Goal: Task Accomplishment & Management: Manage account settings

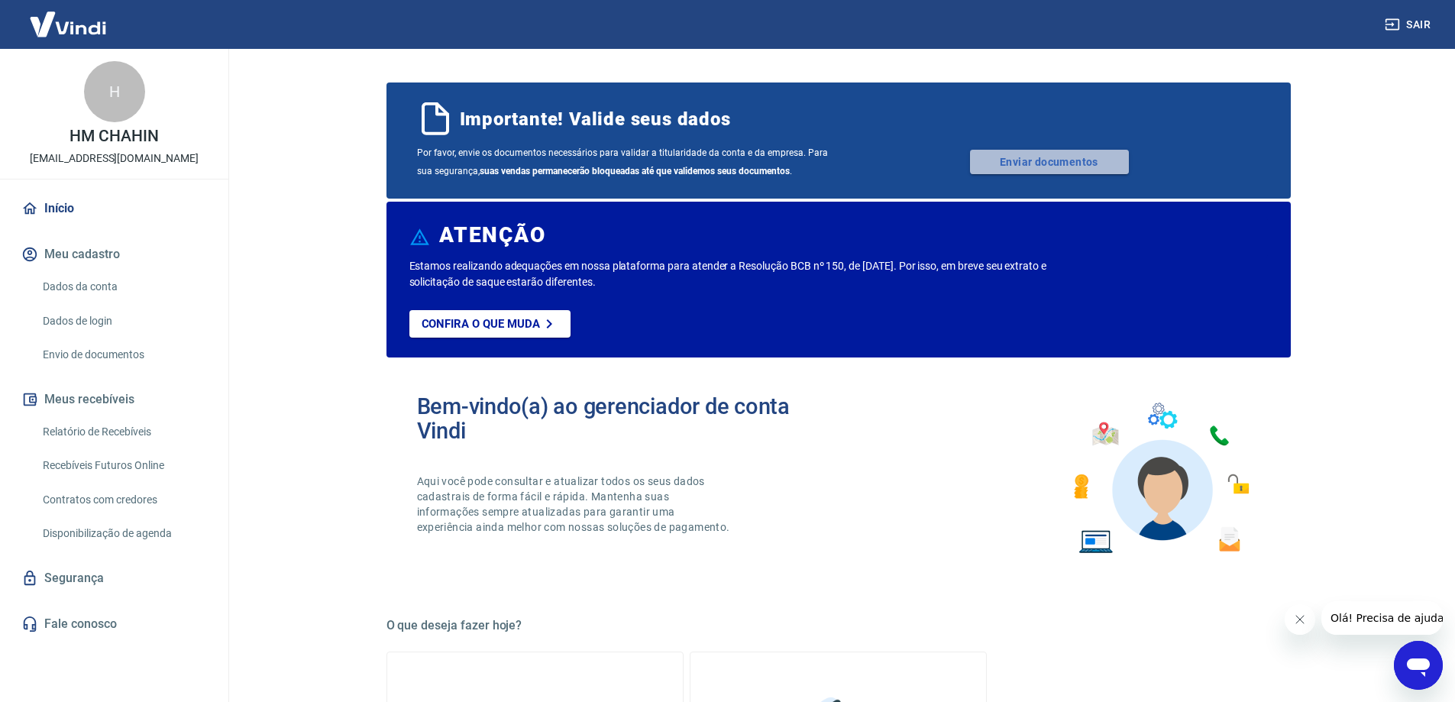
click at [1031, 165] on link "Enviar documentos" at bounding box center [1049, 162] width 159 height 24
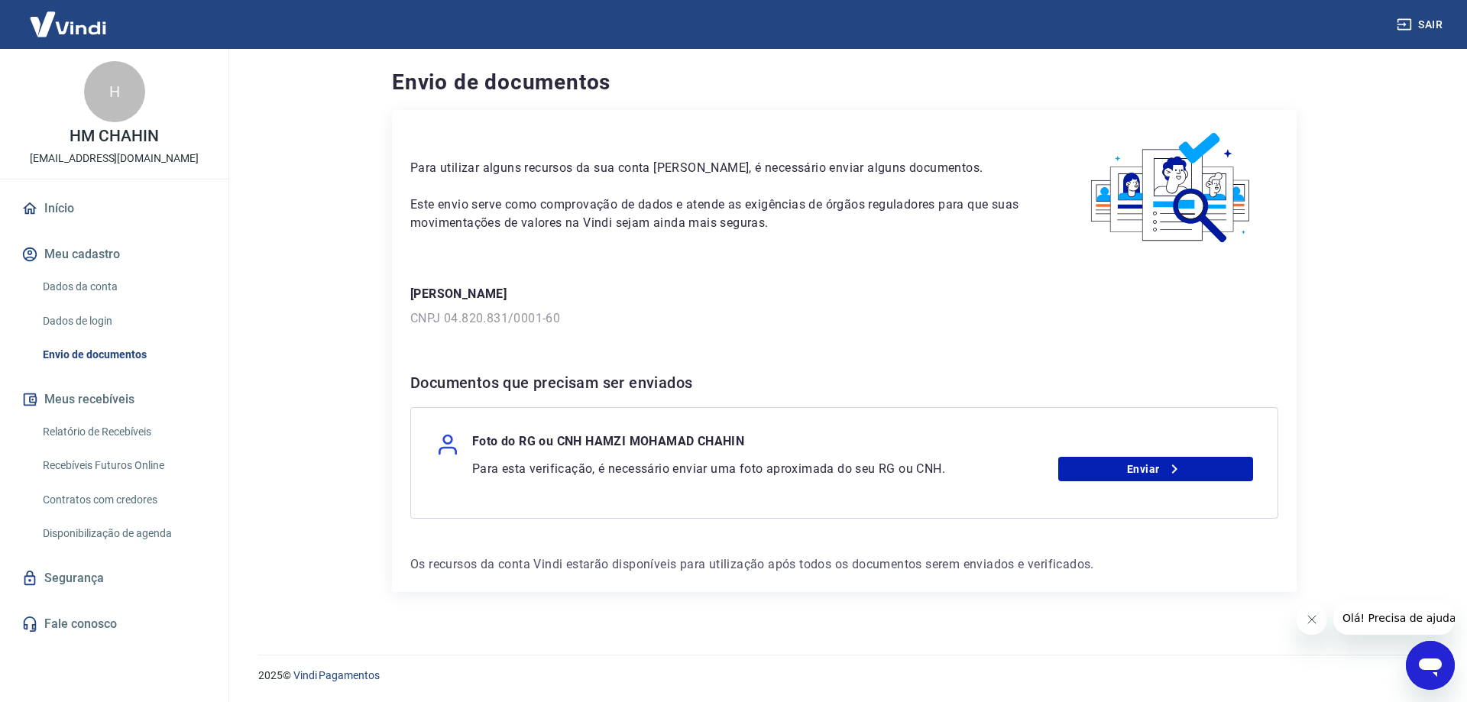
click at [856, 577] on div "Para utilizar alguns recursos da sua conta [PERSON_NAME], é necessário enviar a…" at bounding box center [844, 351] width 905 height 482
click at [856, 574] on div "Para utilizar alguns recursos da sua conta [PERSON_NAME], é necessário enviar a…" at bounding box center [844, 351] width 905 height 482
click at [1373, 623] on span "Olá! Precisa de ajuda?" at bounding box center [1401, 618] width 119 height 12
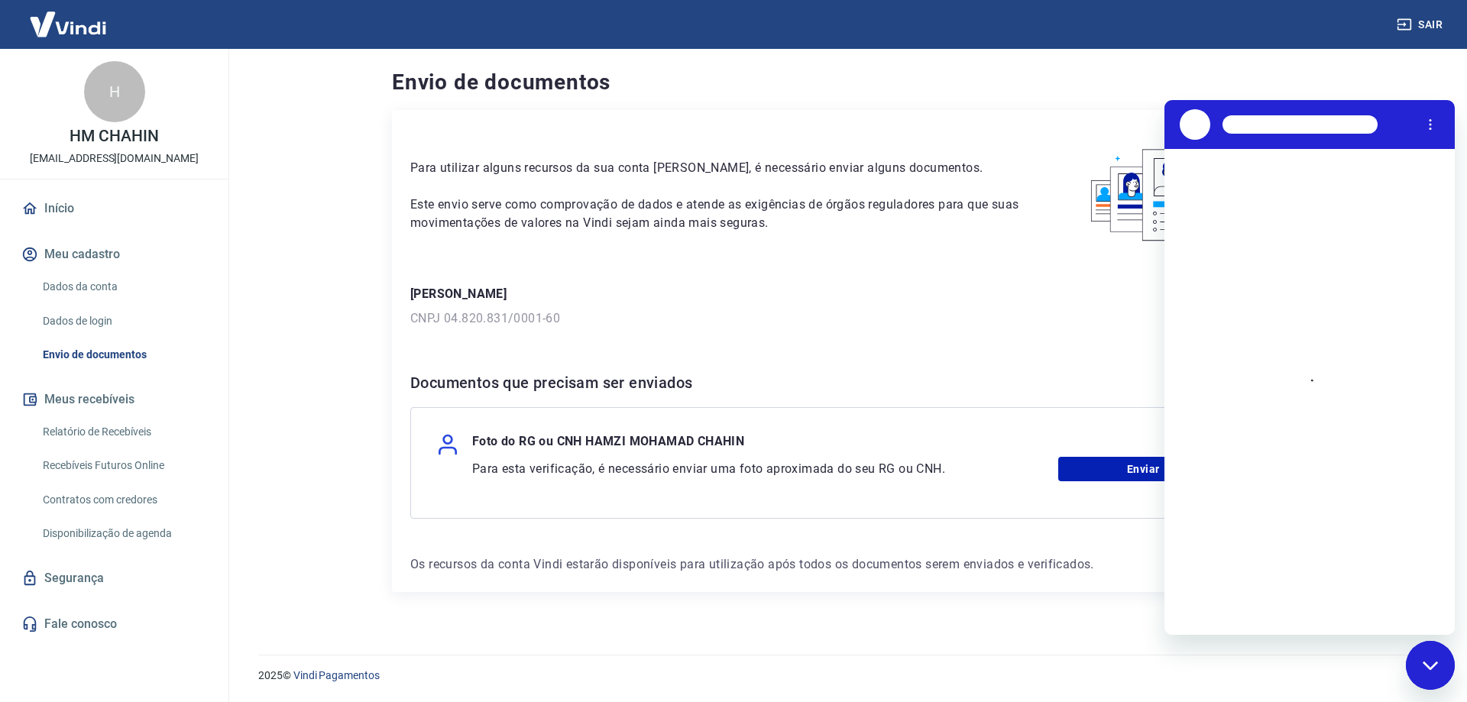
click at [1292, 416] on div "Carregando conversa" at bounding box center [1309, 392] width 290 height 486
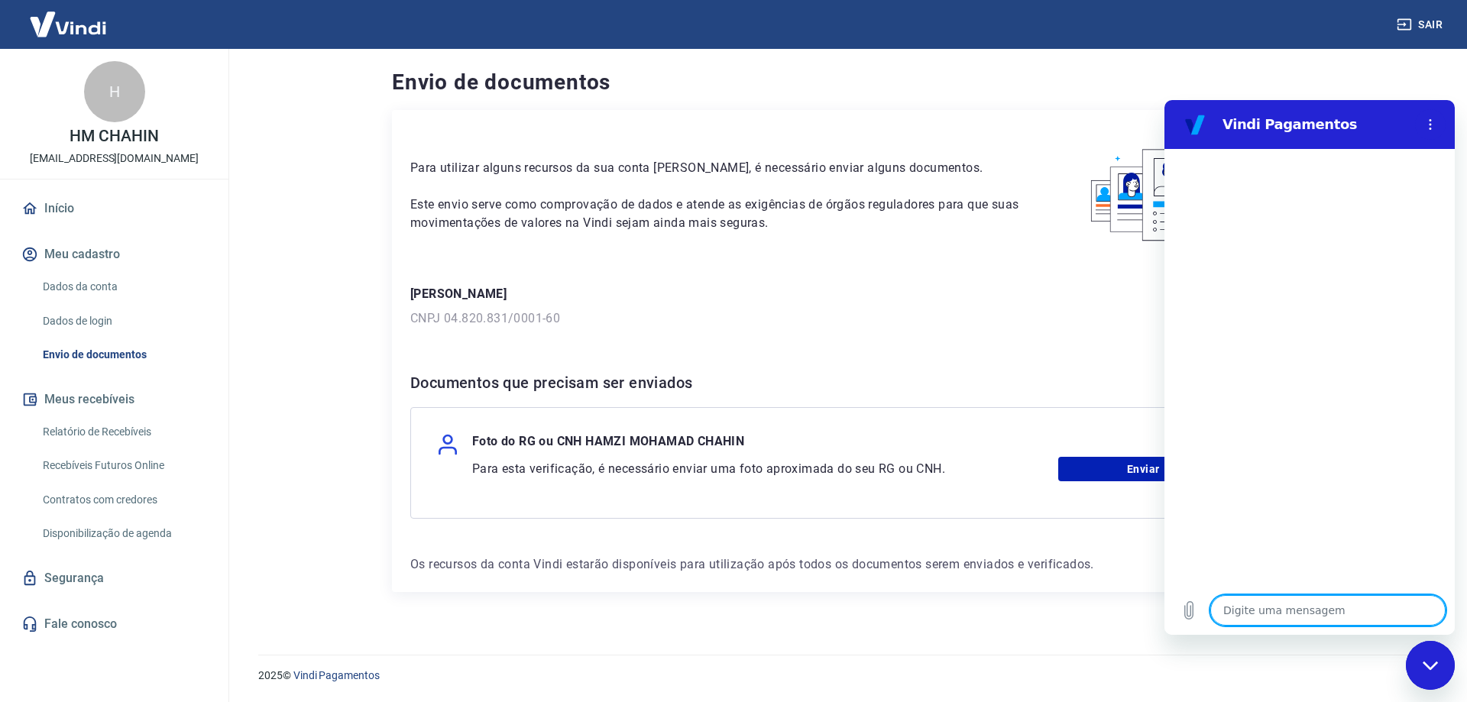
type textarea "b"
type textarea "x"
type textarea "bo"
type textarea "x"
type textarea "bom"
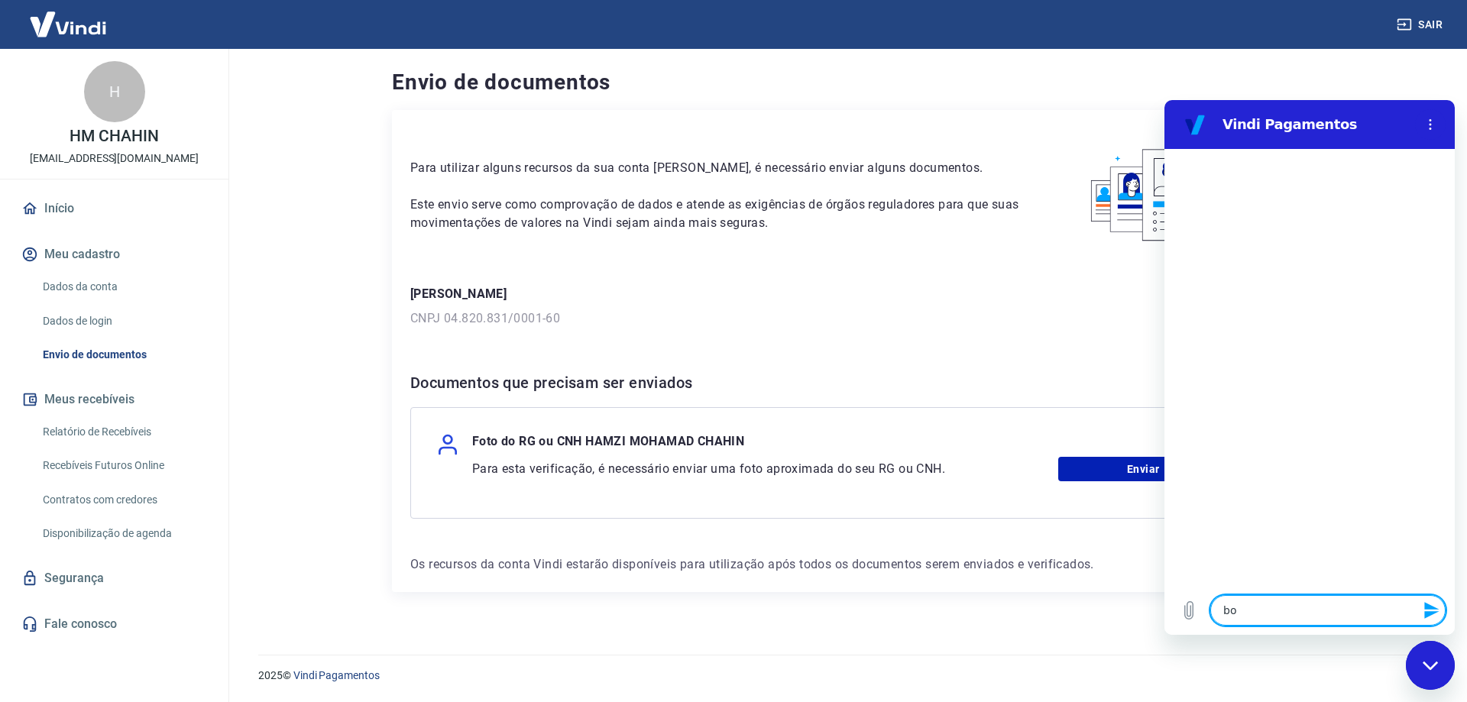
type textarea "x"
type textarea "bom"
type textarea "x"
type textarea "bom d"
type textarea "x"
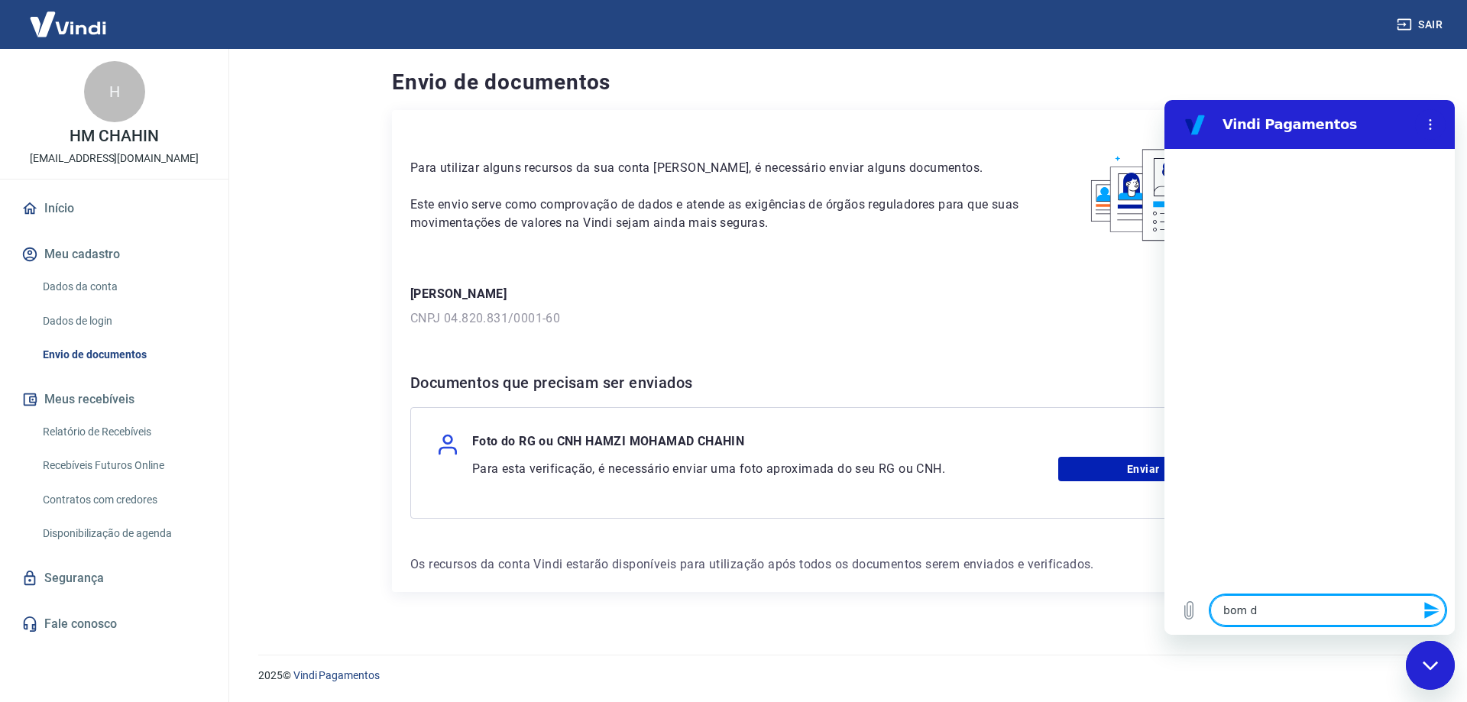
type textarea "bom di"
type textarea "x"
type textarea "bom dia"
type textarea "x"
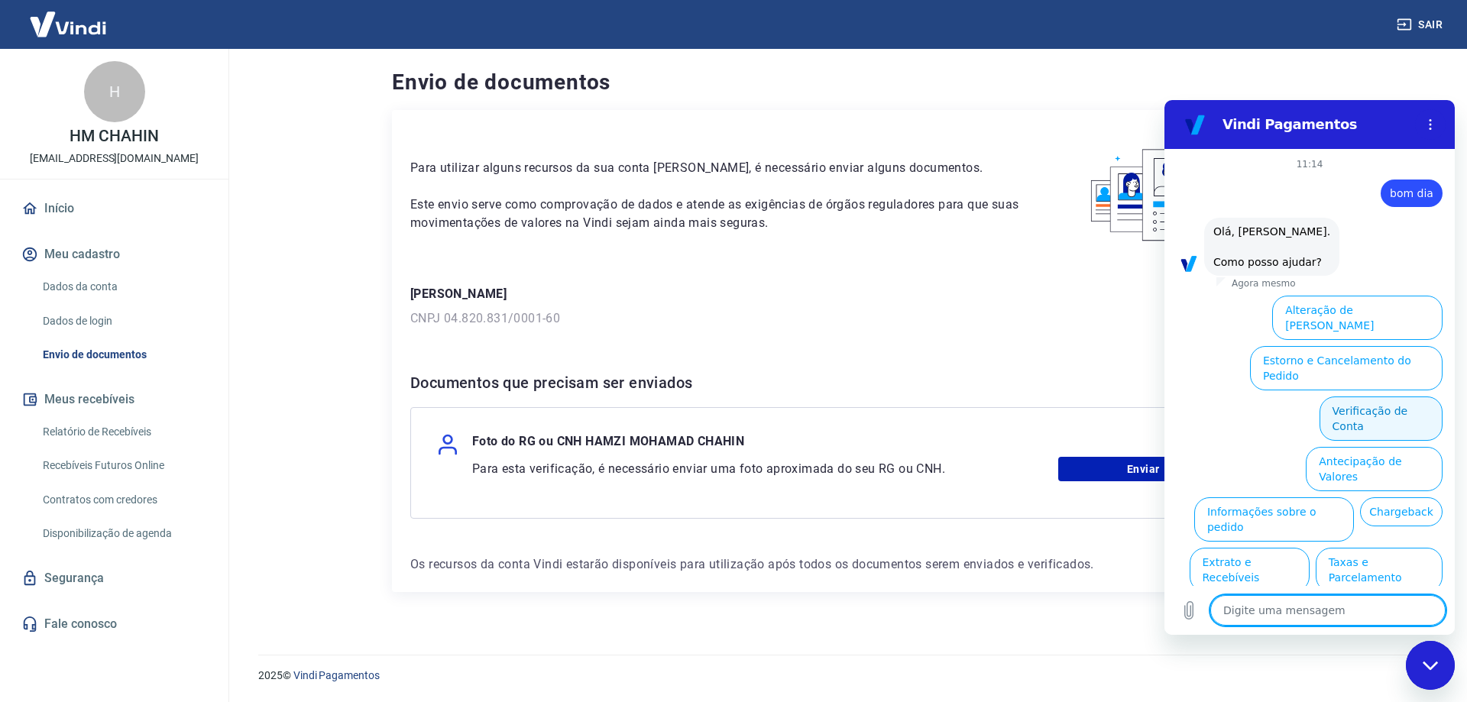
click at [1392, 397] on button "Verificação de Conta" at bounding box center [1380, 419] width 123 height 44
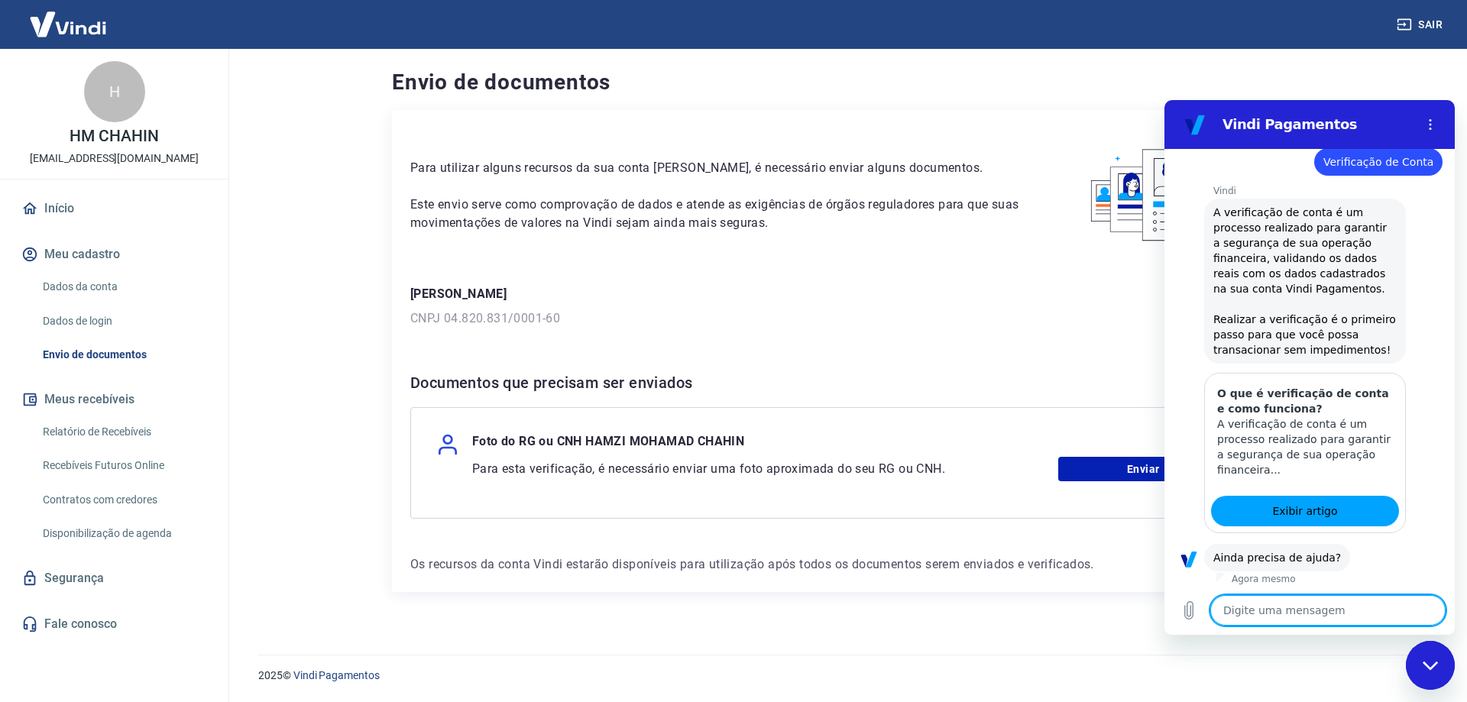
scroll to position [175, 0]
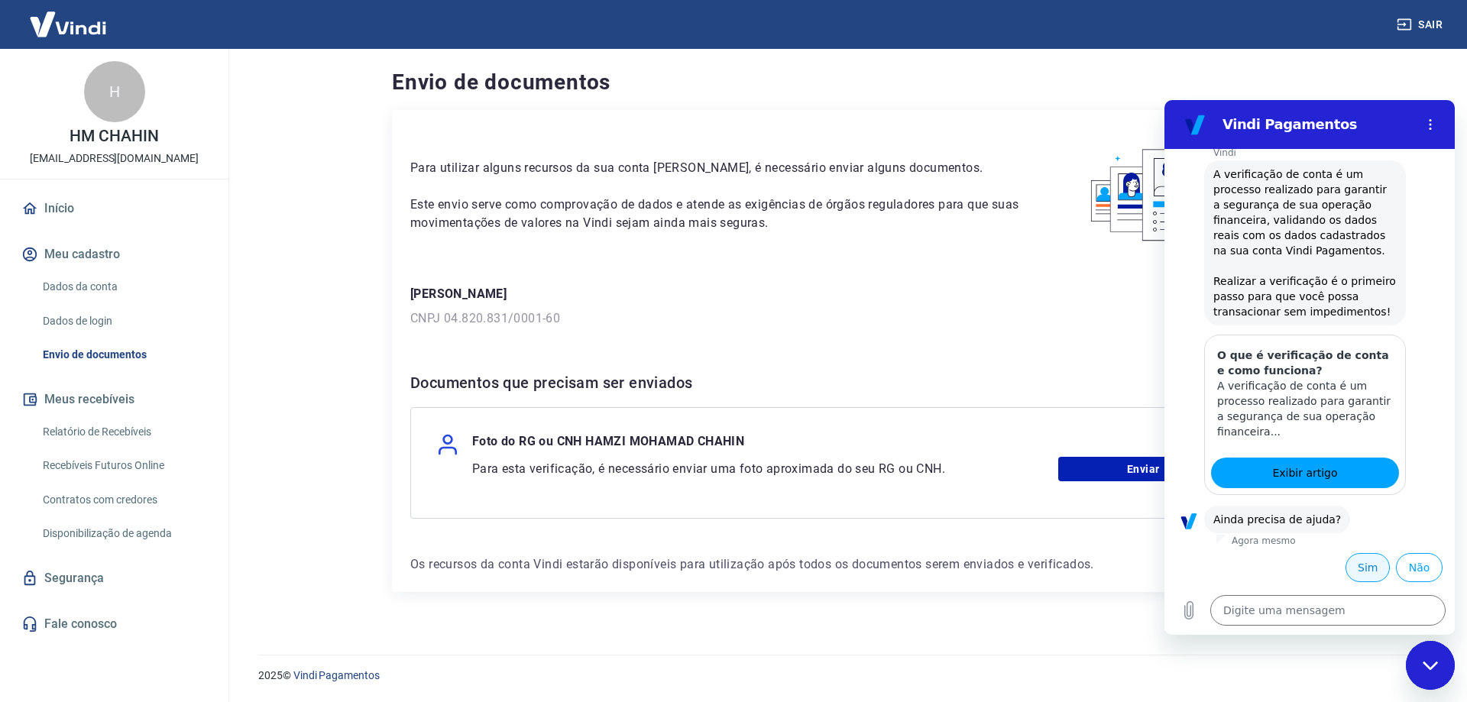
click at [1364, 565] on button "Sim" at bounding box center [1367, 567] width 44 height 29
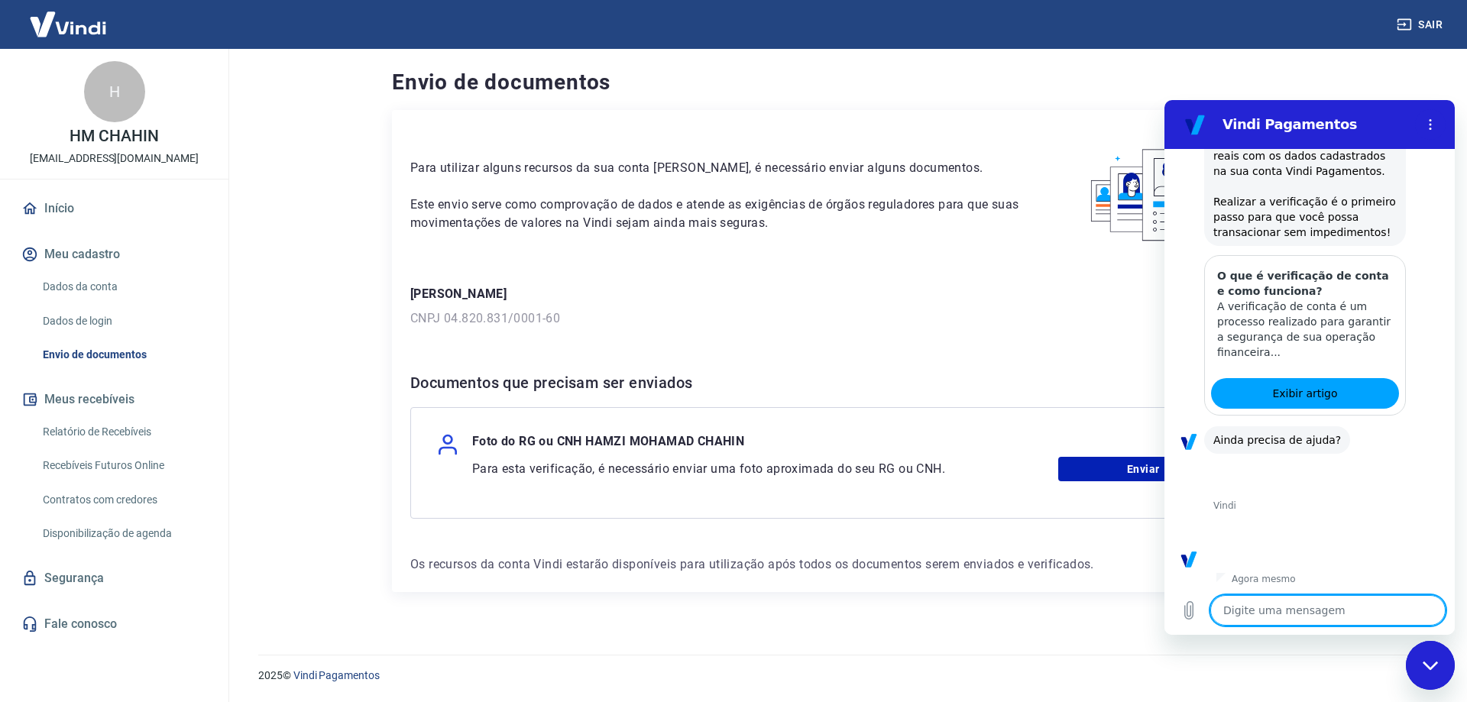
scroll to position [574, 0]
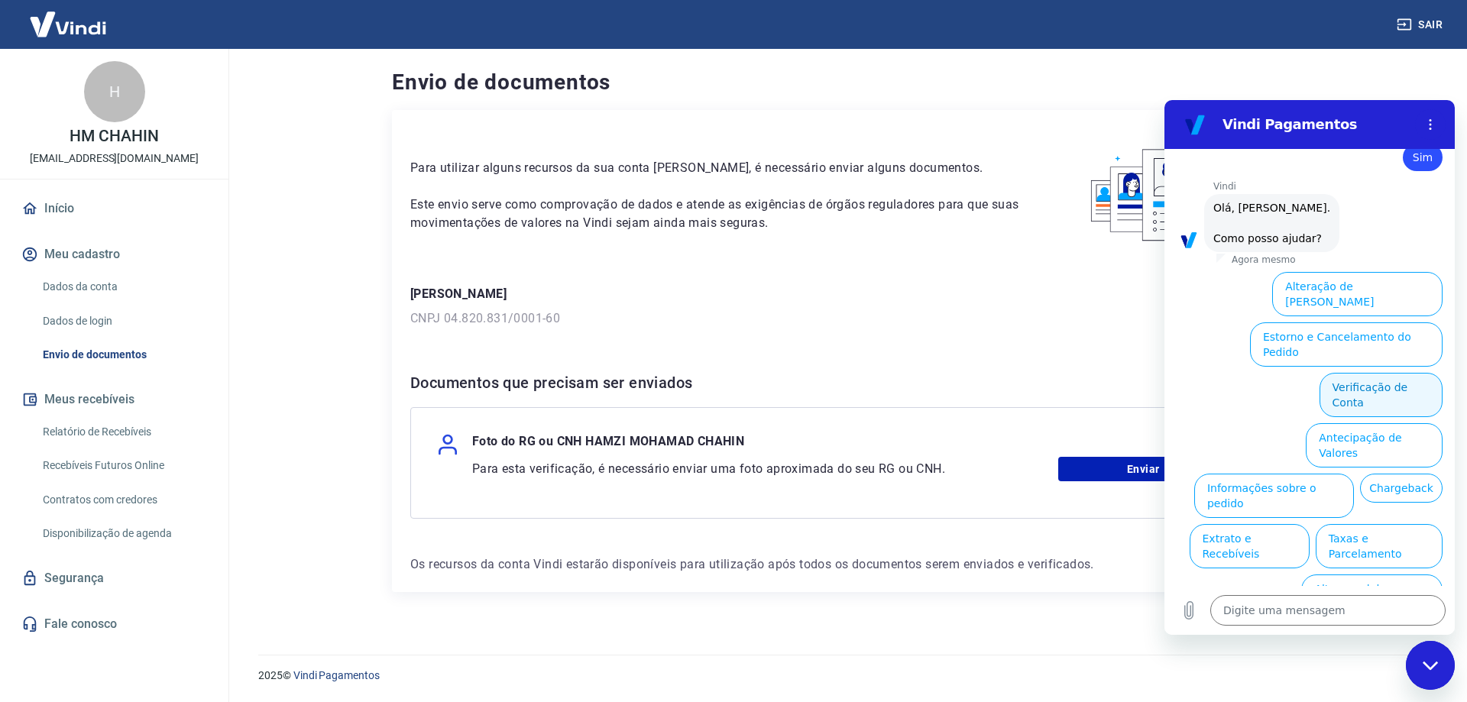
click at [1364, 373] on button "Verificação de Conta" at bounding box center [1380, 395] width 123 height 44
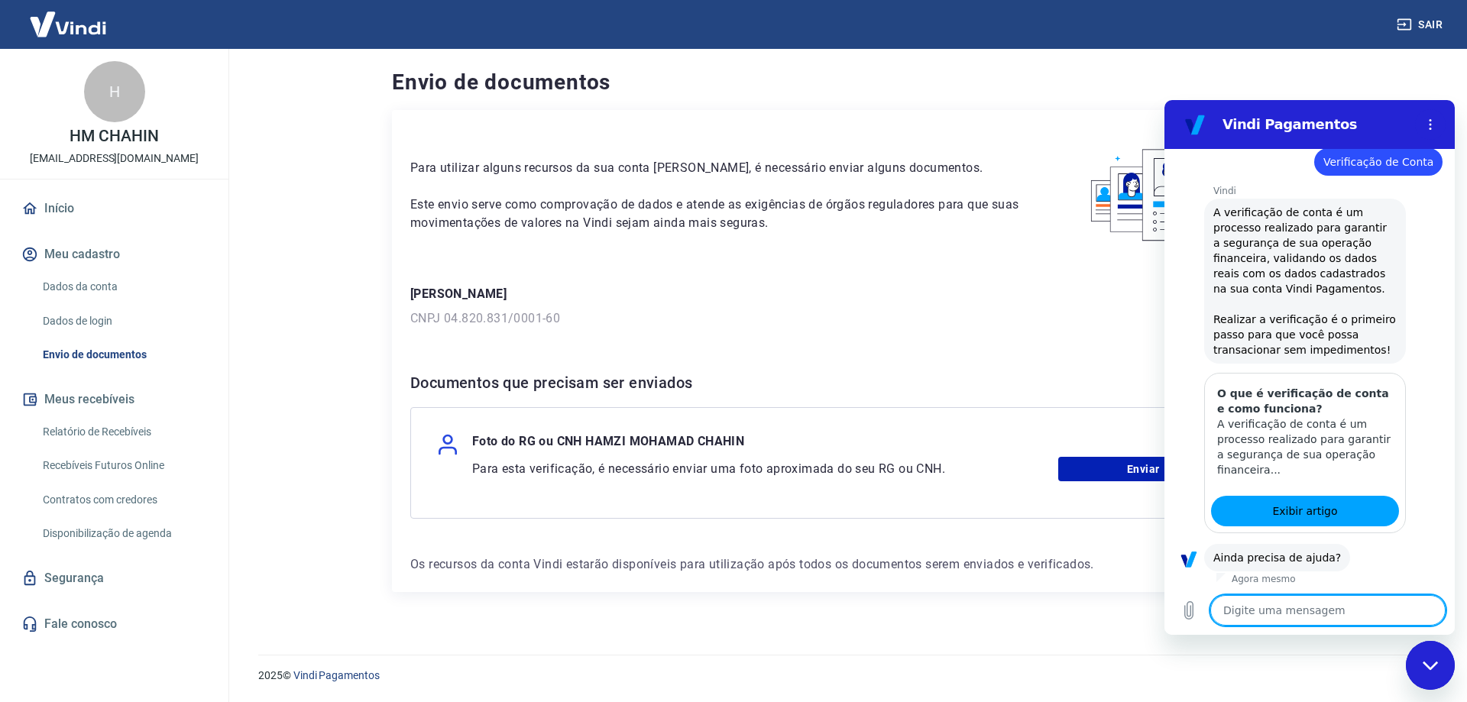
scroll to position [725, 0]
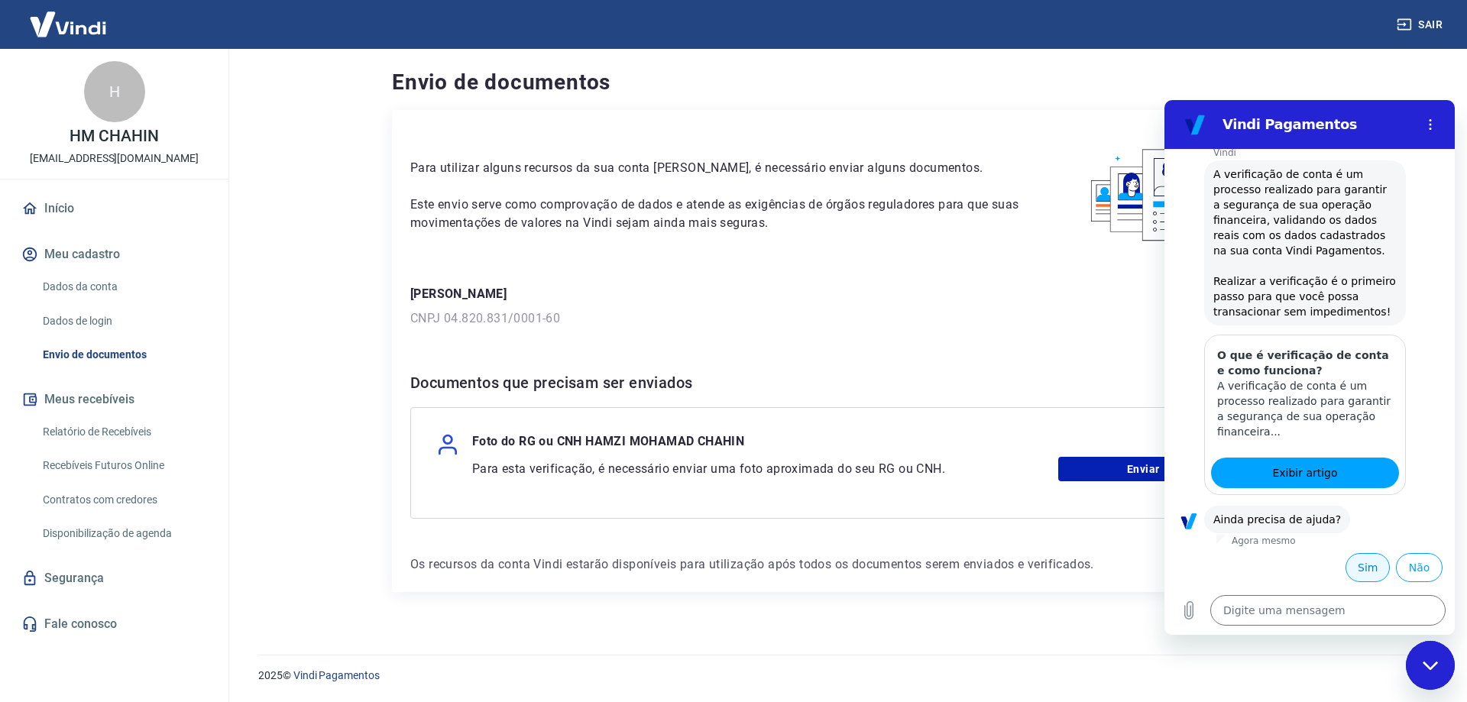
click at [1354, 568] on button "Sim" at bounding box center [1367, 567] width 44 height 29
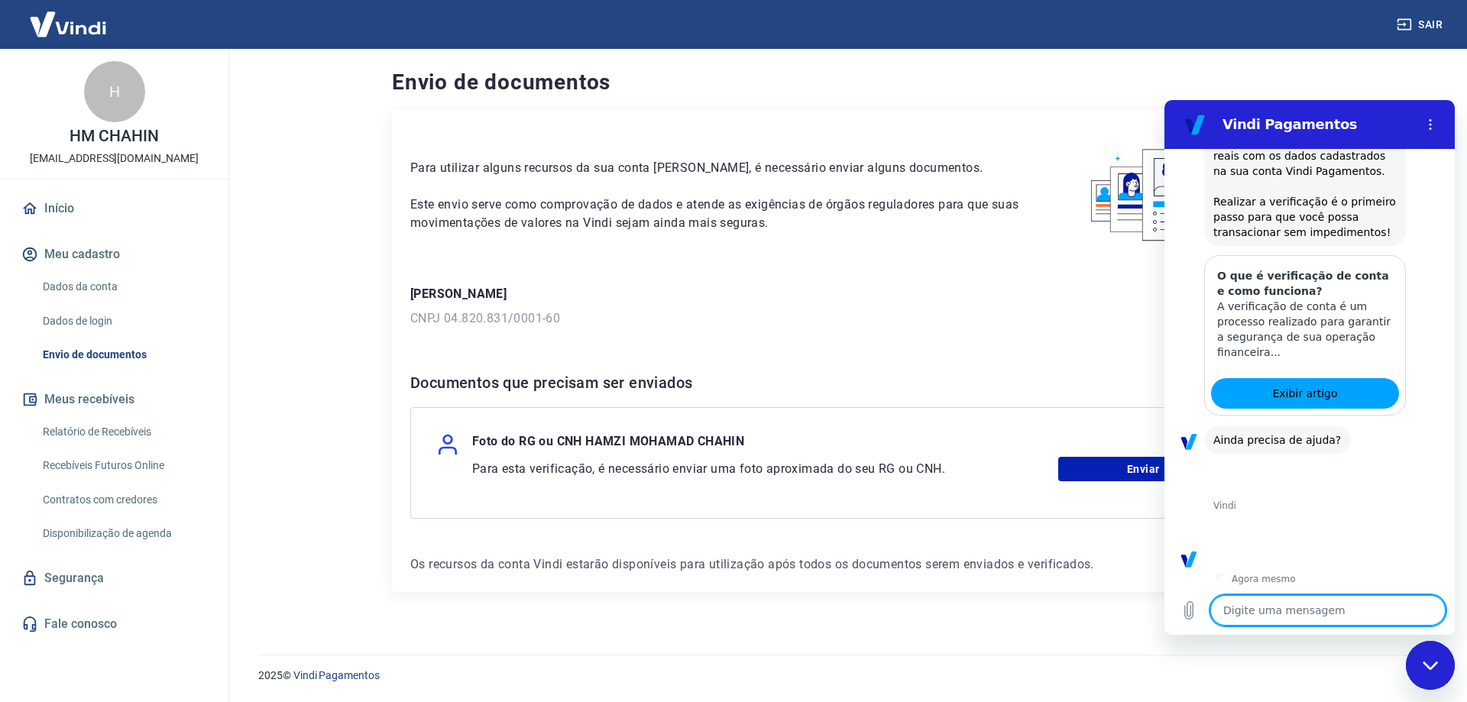
scroll to position [1124, 0]
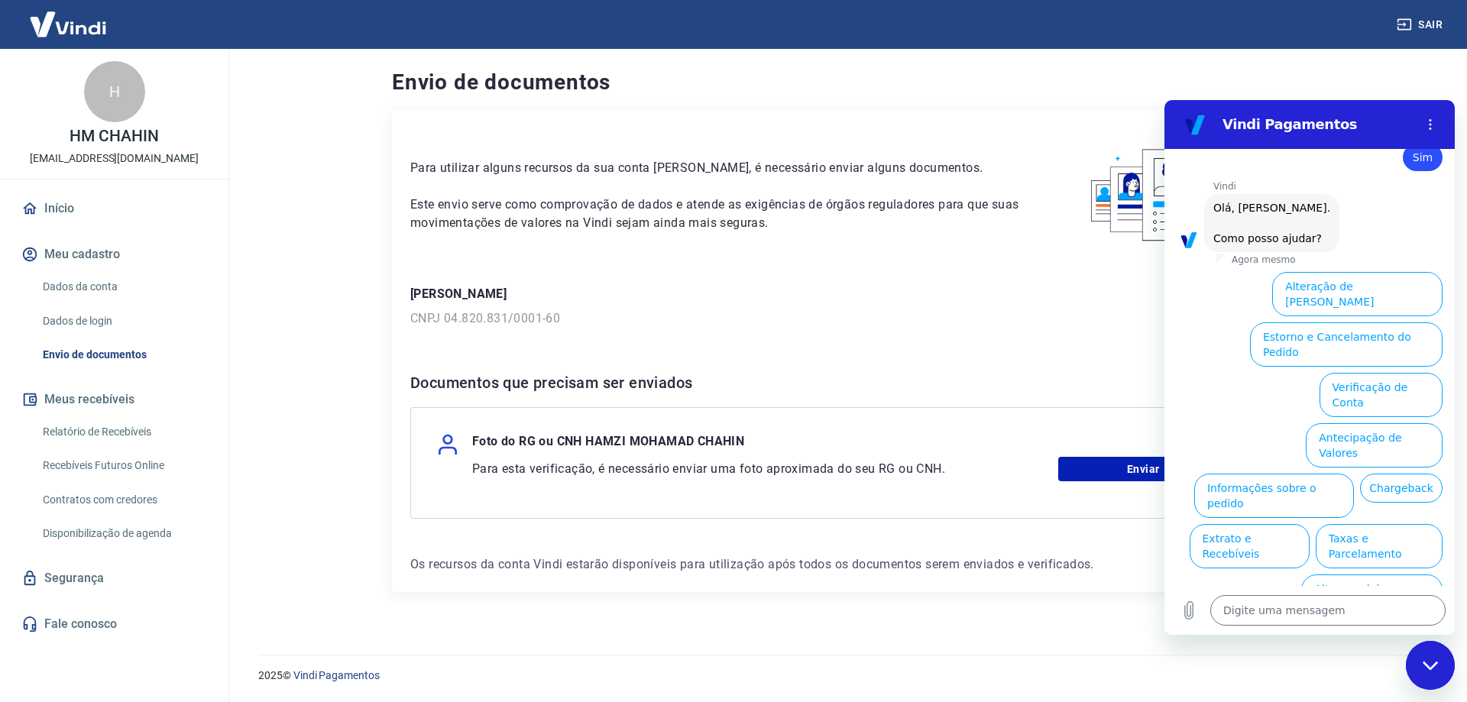
click at [922, 342] on div "Para utilizar alguns recursos da sua conta Vindi, é necessário enviar alguns do…" at bounding box center [844, 351] width 905 height 482
click at [1039, 289] on p "[PERSON_NAME]" at bounding box center [844, 294] width 868 height 18
click at [1433, 662] on icon "Fechar janela de mensagens" at bounding box center [1431, 666] width 16 height 10
type textarea "x"
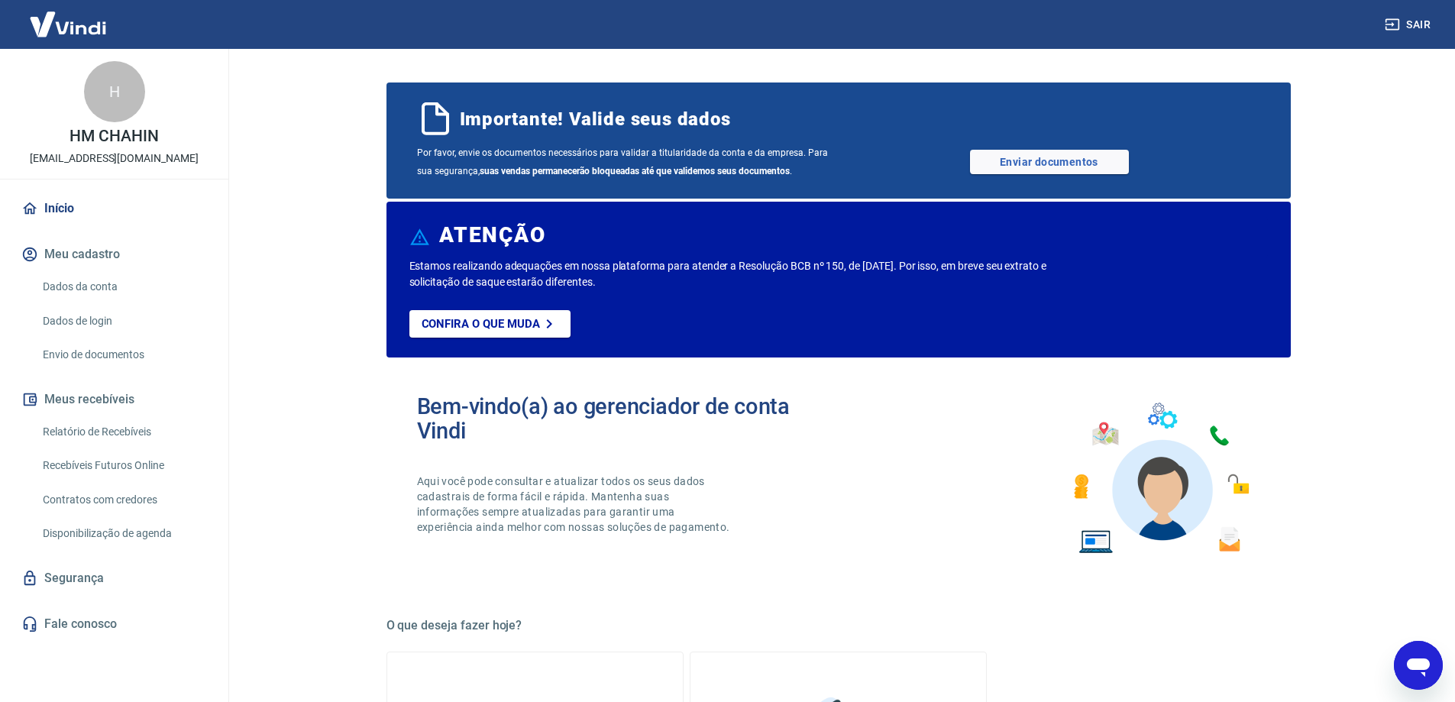
click at [1221, 438] on img at bounding box center [1160, 478] width 200 height 169
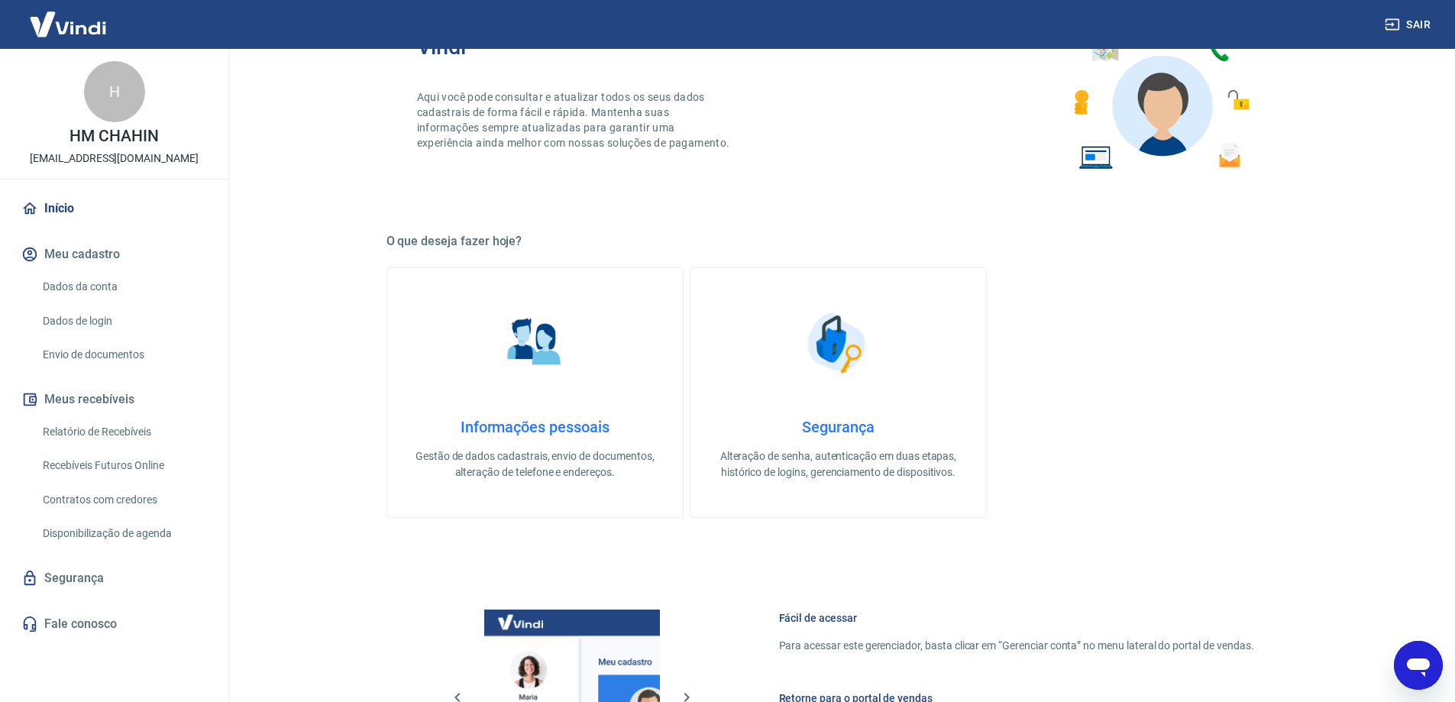
scroll to position [613, 0]
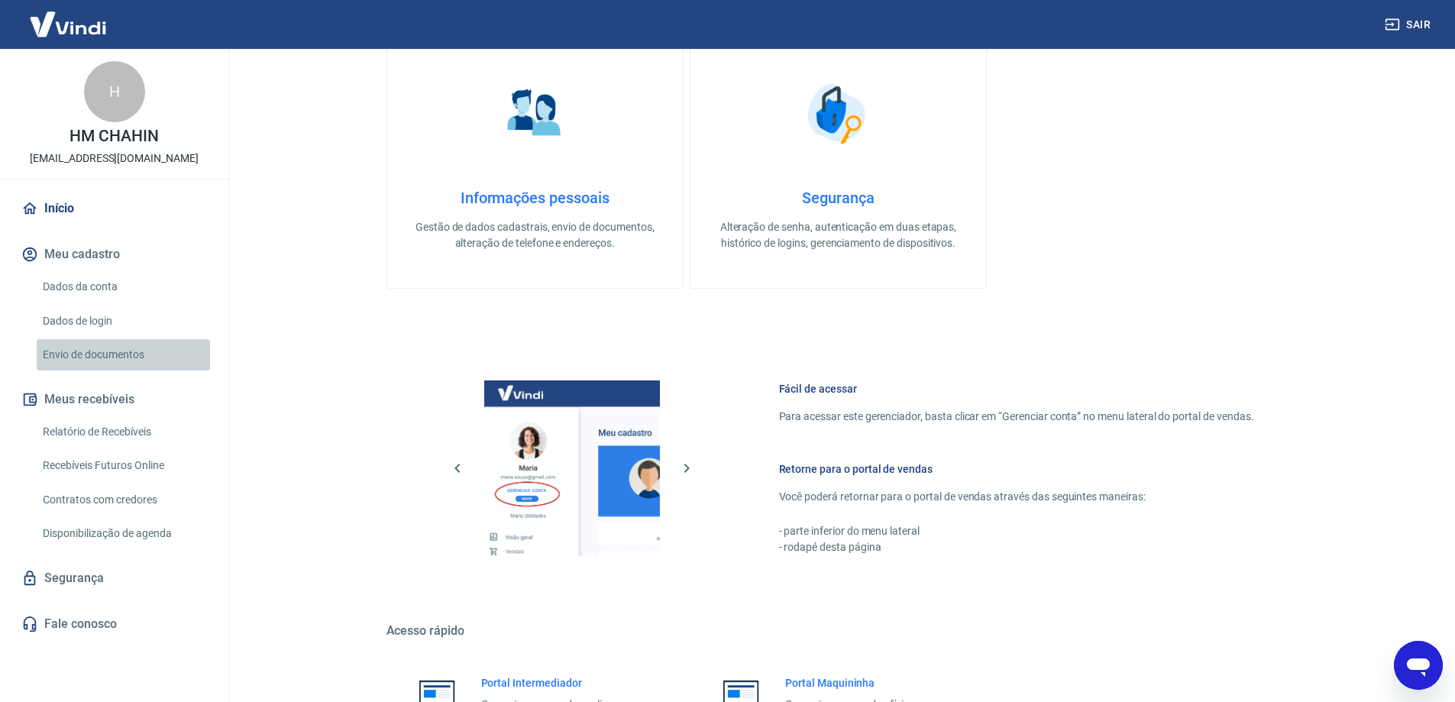
click at [106, 351] on link "Envio de documentos" at bounding box center [123, 354] width 173 height 31
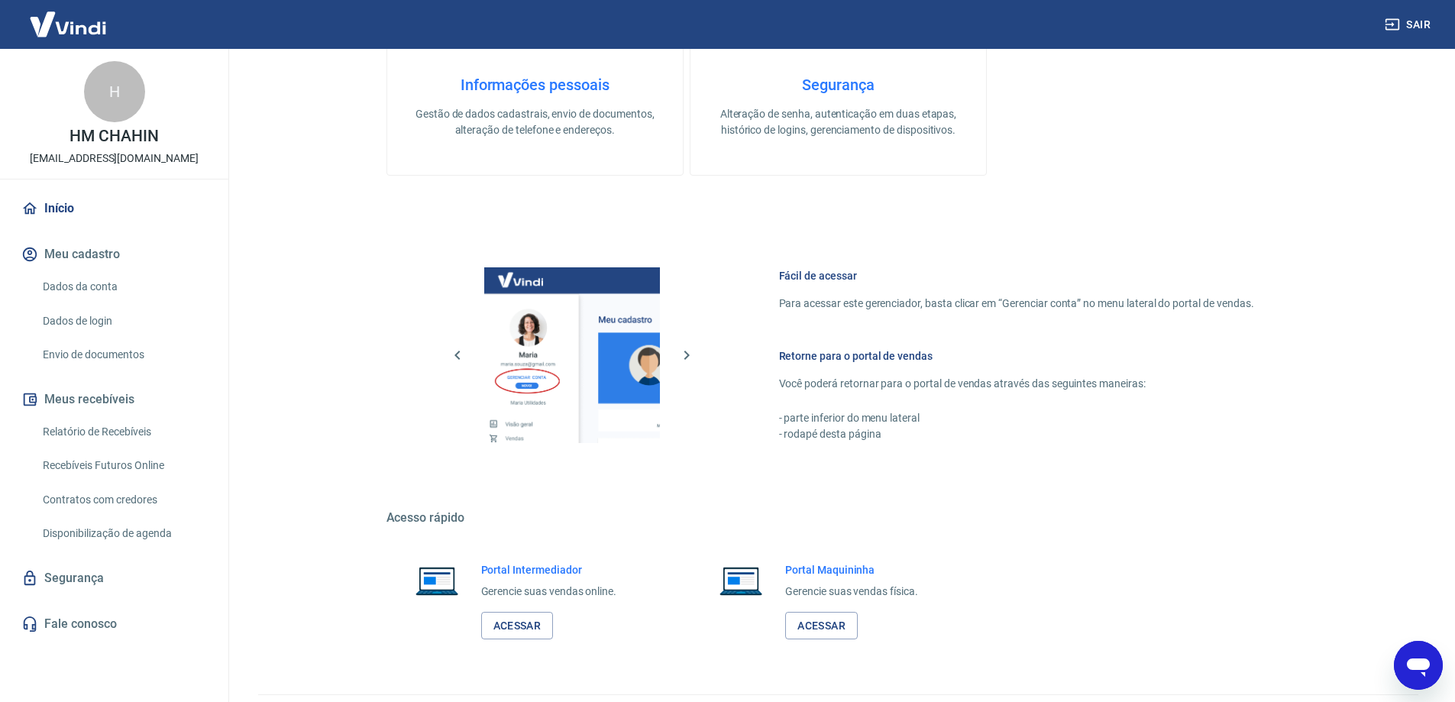
scroll to position [733, 0]
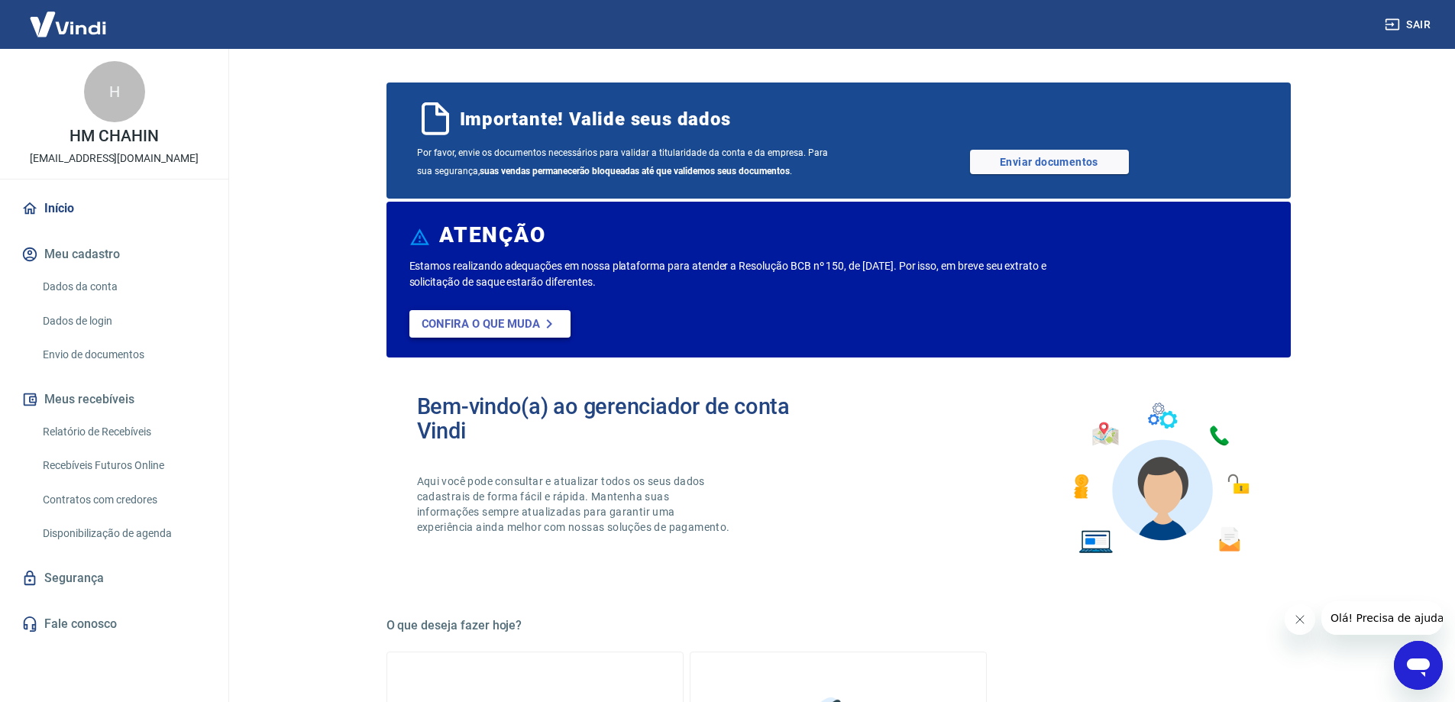
click at [510, 325] on p "Confira o que muda" at bounding box center [481, 324] width 118 height 14
click at [1044, 160] on link "Enviar documentos" at bounding box center [1049, 162] width 159 height 24
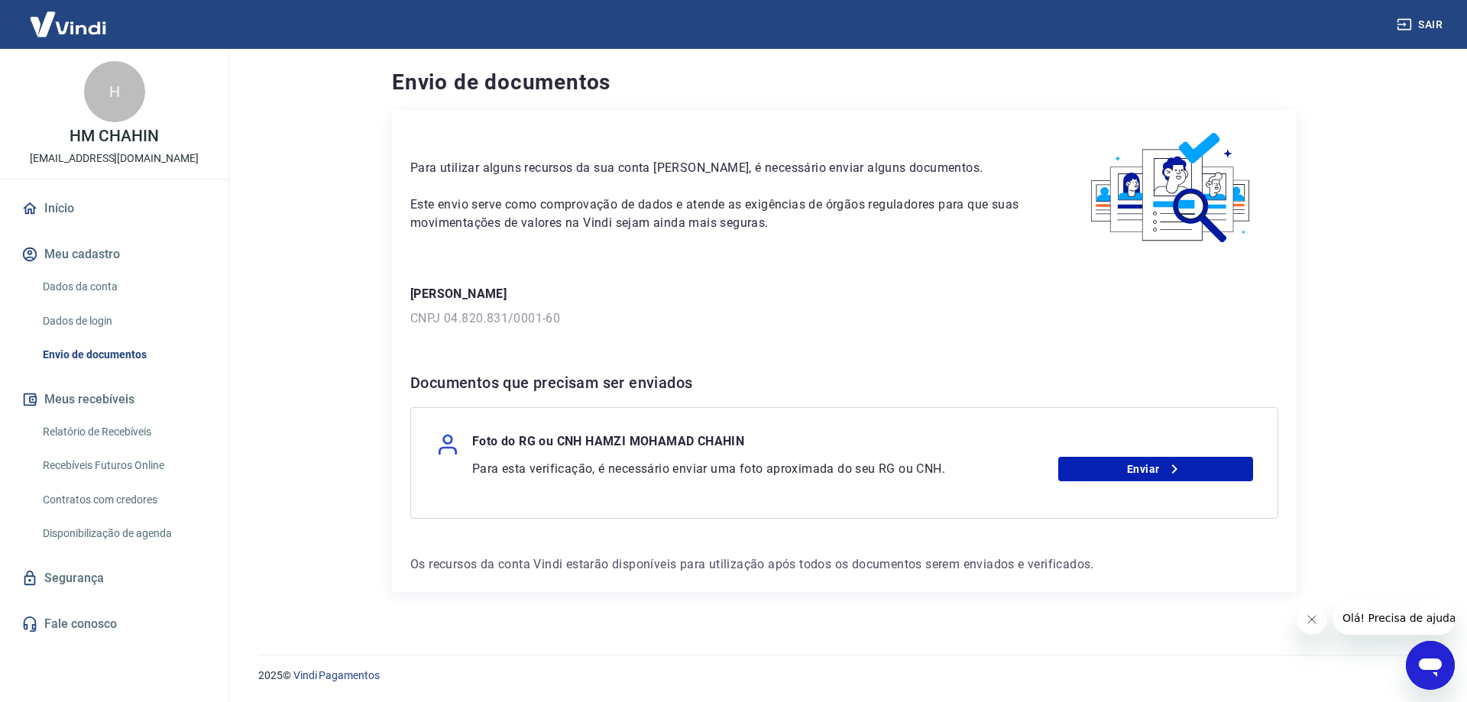
click at [122, 504] on link "Contratos com credores" at bounding box center [123, 499] width 173 height 31
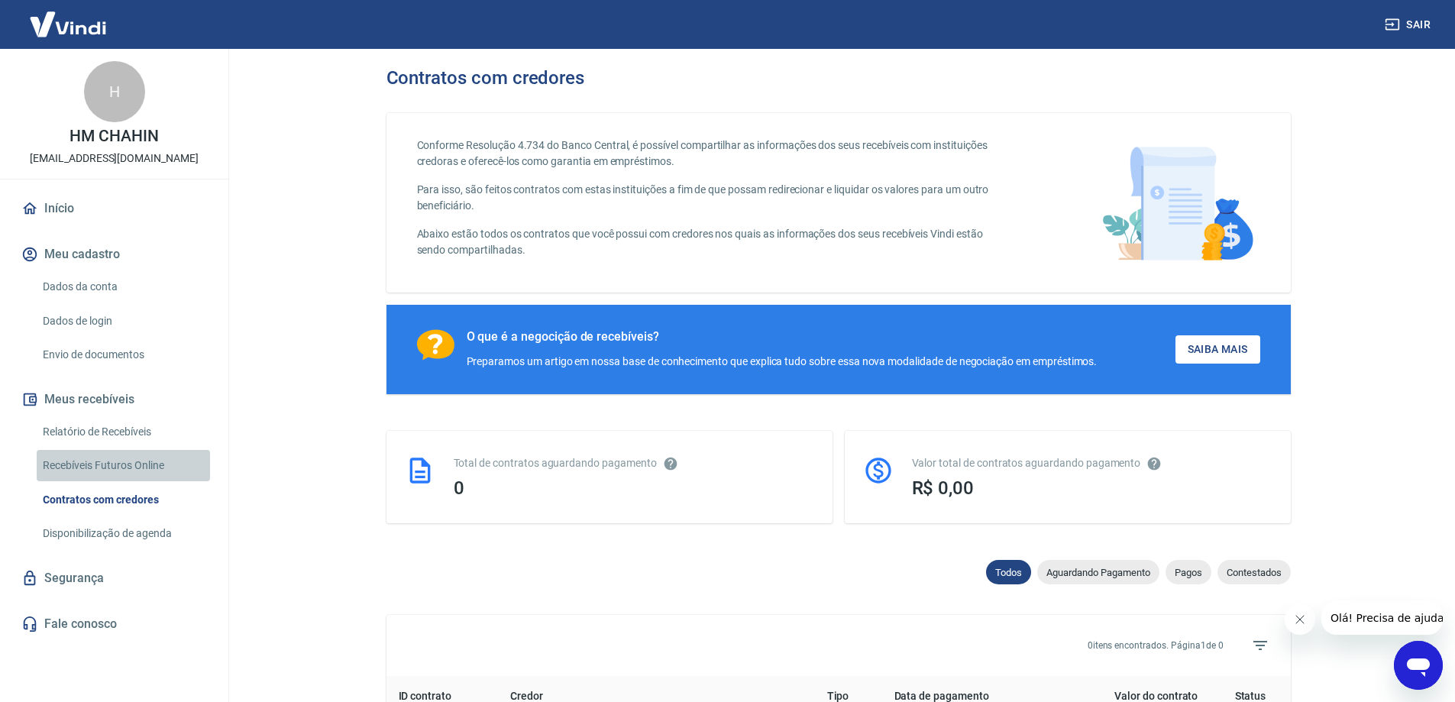
click at [92, 463] on link "Recebíveis Futuros Online" at bounding box center [123, 465] width 173 height 31
